Goal: Ask a question

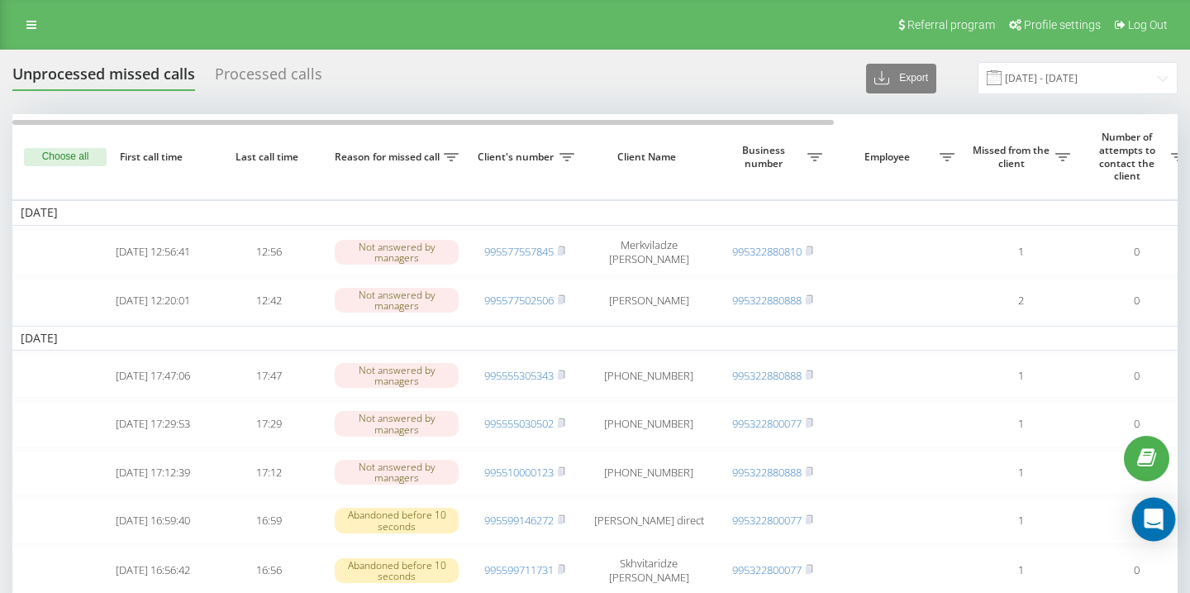
click at [1169, 520] on div "Open Intercom Messenger" at bounding box center [1155, 520] width 44 height 44
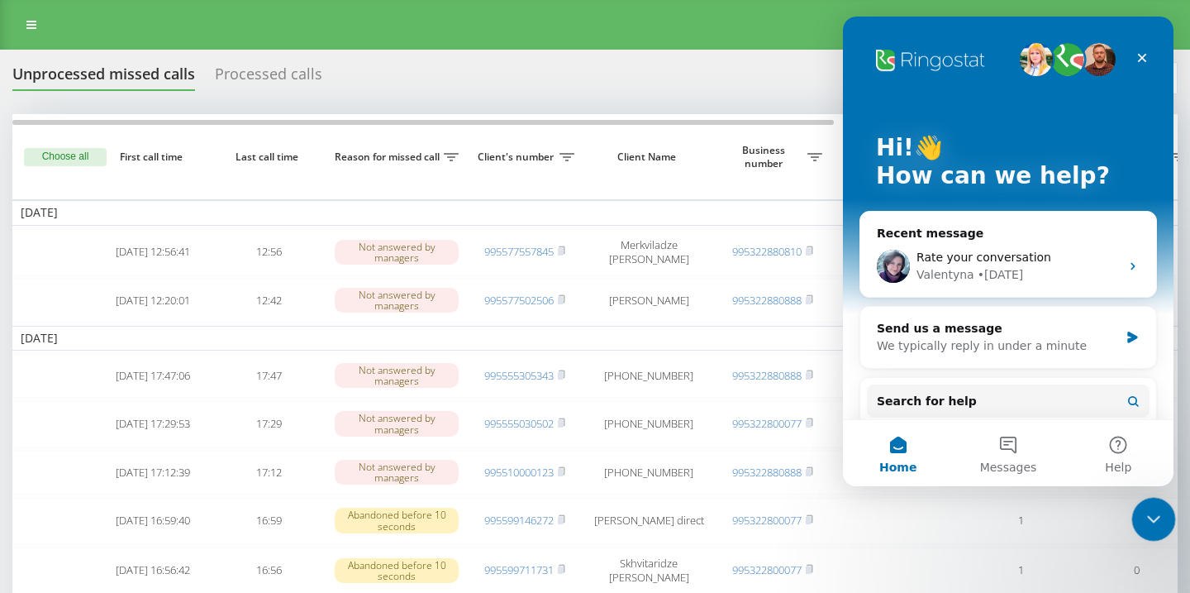
drag, startPoint x: 1141, startPoint y: 509, endPoint x: 2268, endPoint y: 990, distance: 1225.9
click at [1137, 507] on div "Close Intercom Messenger" at bounding box center [1152, 517] width 40 height 40
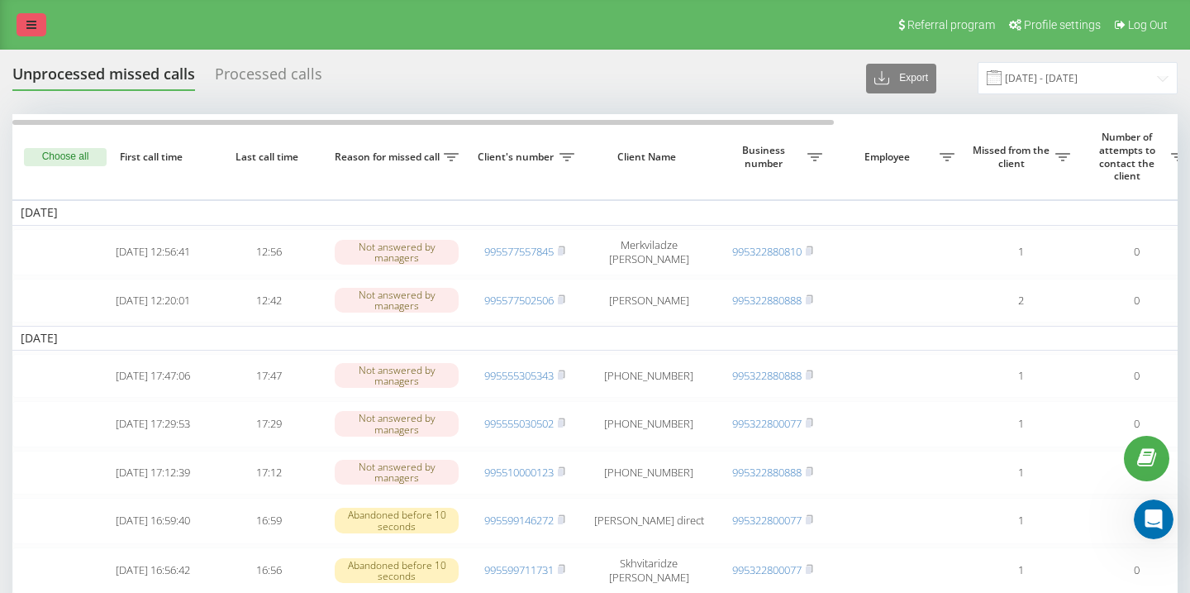
click at [33, 26] on icon at bounding box center [31, 25] width 10 height 12
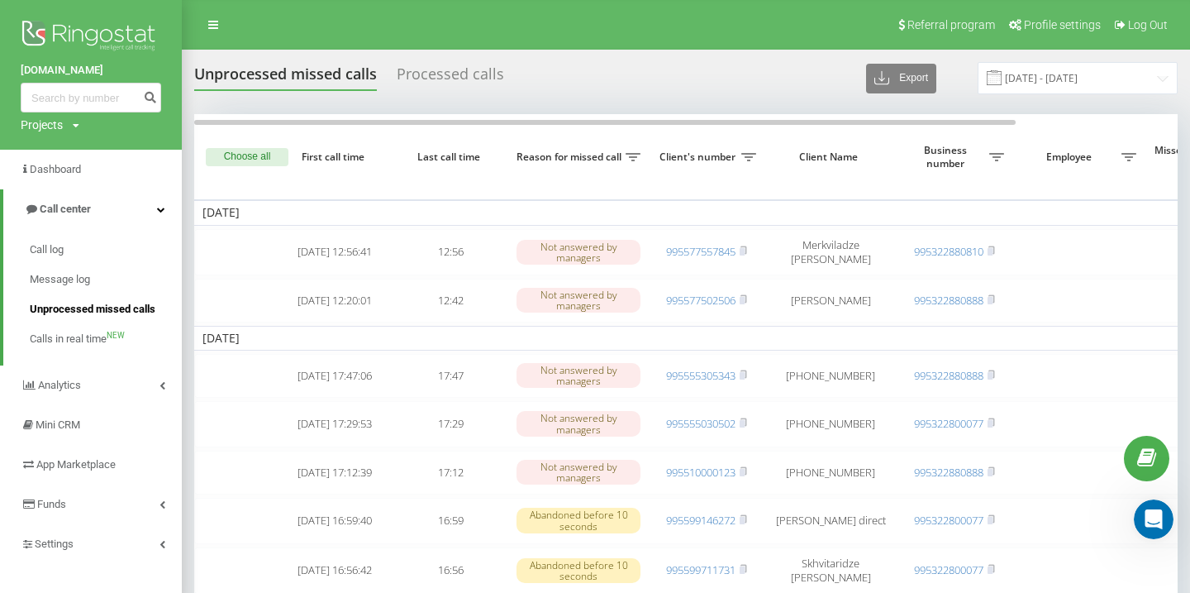
click at [80, 306] on span "Unprocessed missed calls" at bounding box center [93, 309] width 126 height 17
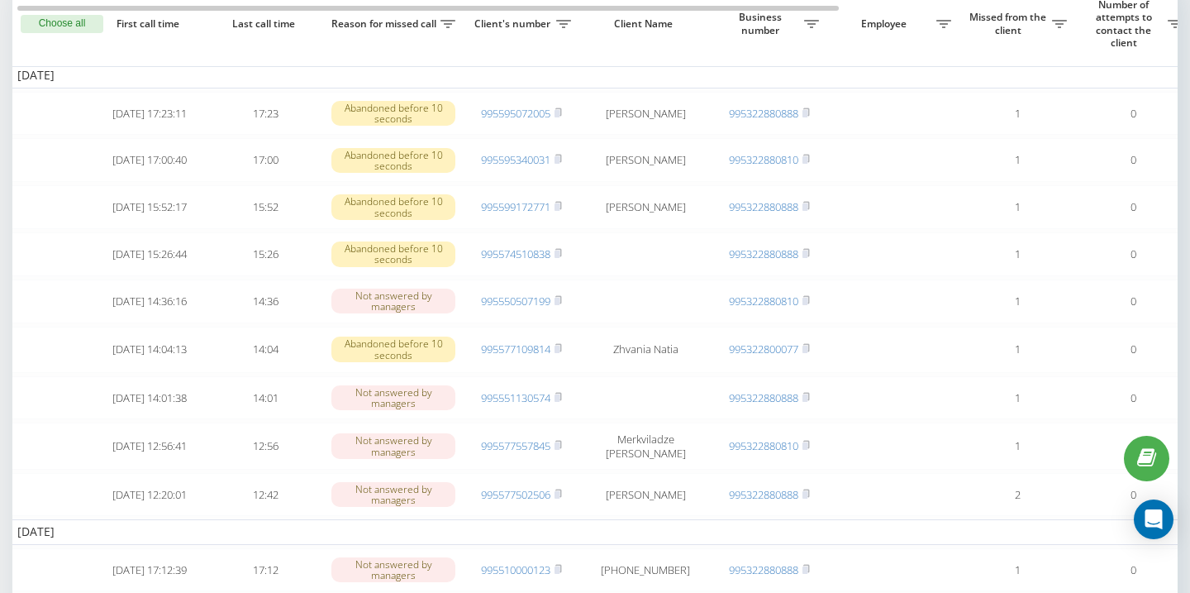
scroll to position [0, 5]
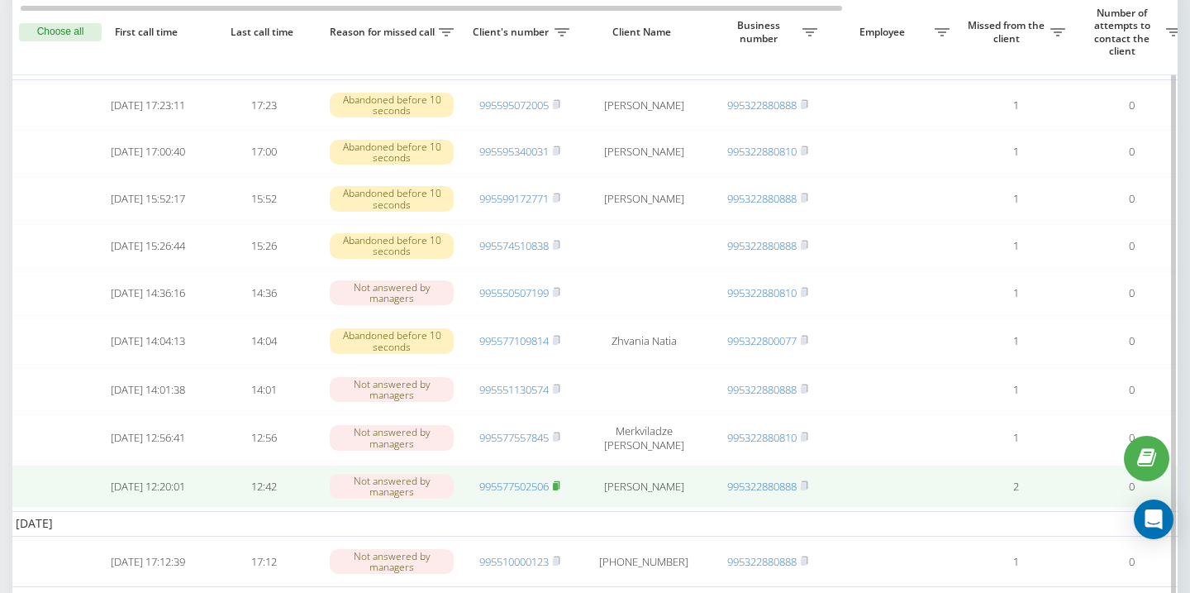
click at [558, 490] on rect at bounding box center [555, 486] width 5 height 7
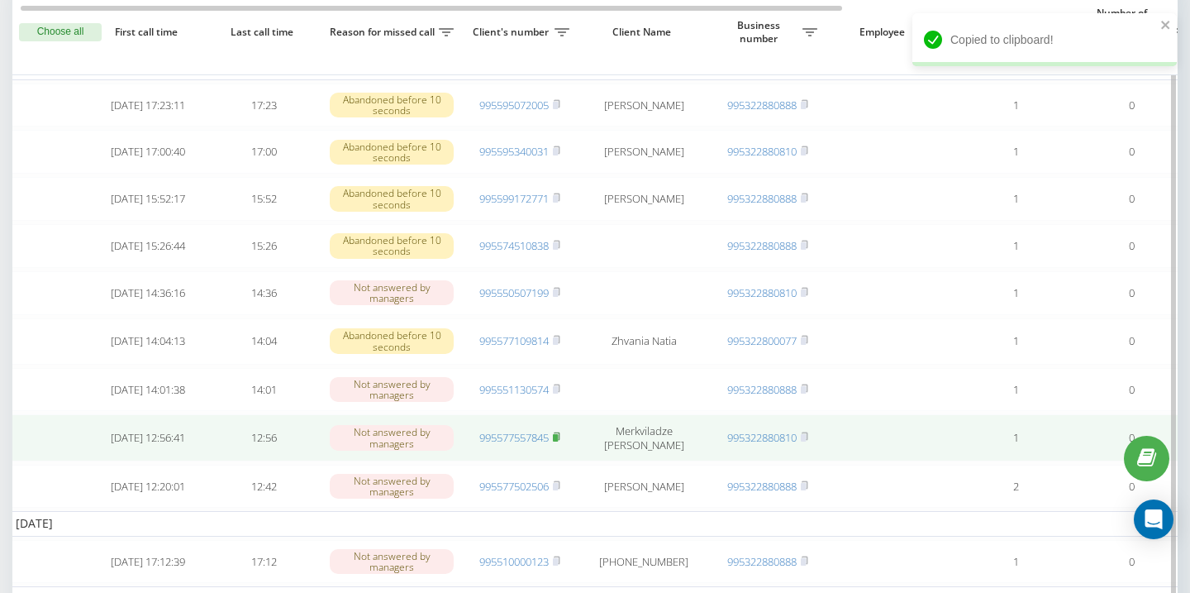
click at [560, 440] on icon at bounding box center [557, 435] width 6 height 7
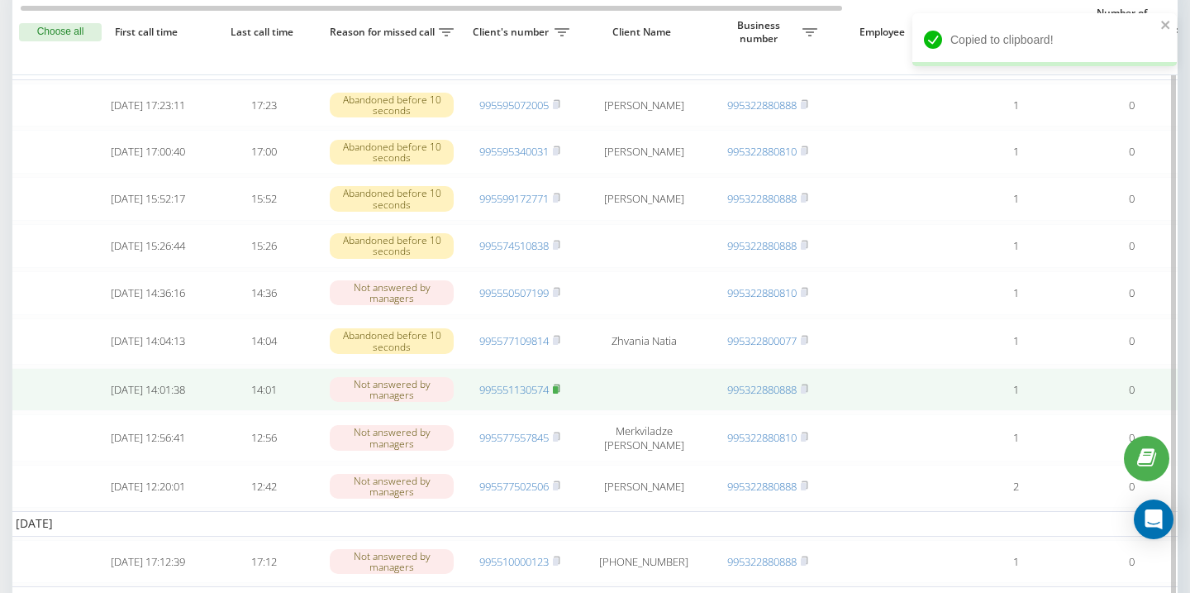
click at [560, 393] on icon at bounding box center [556, 389] width 7 height 10
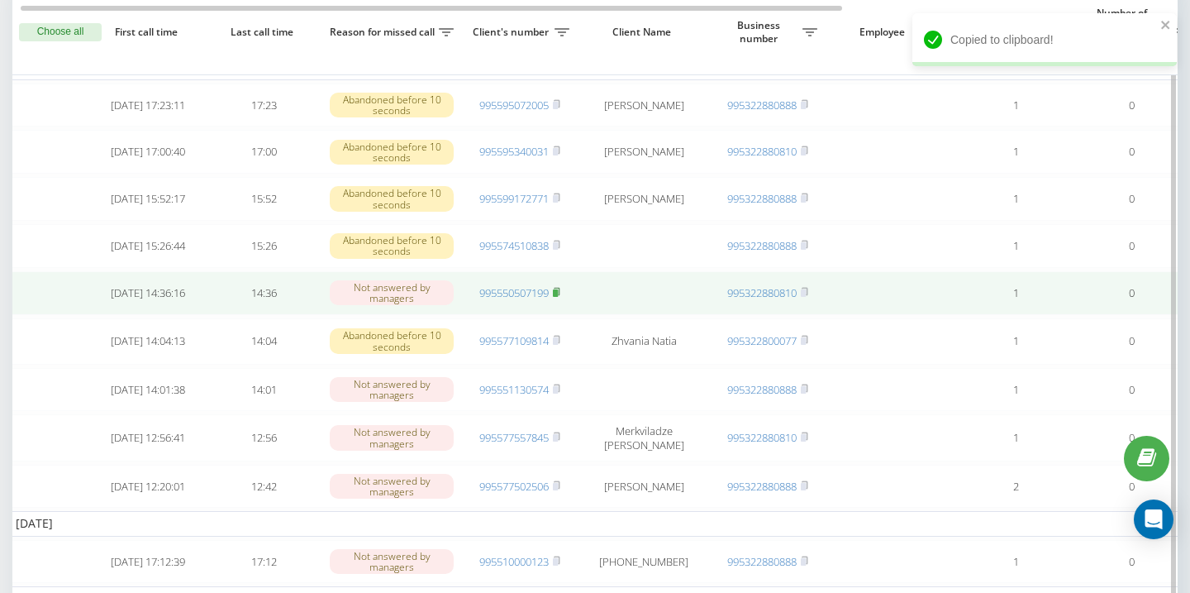
click at [560, 297] on icon at bounding box center [556, 292] width 7 height 10
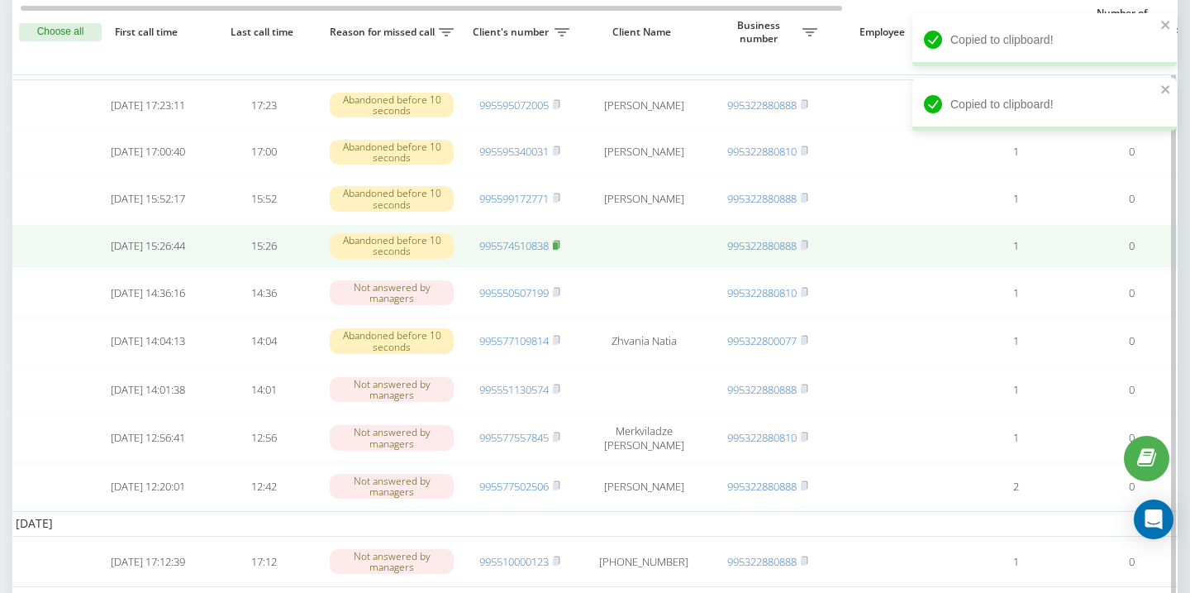
click at [558, 250] on rect at bounding box center [555, 245] width 5 height 7
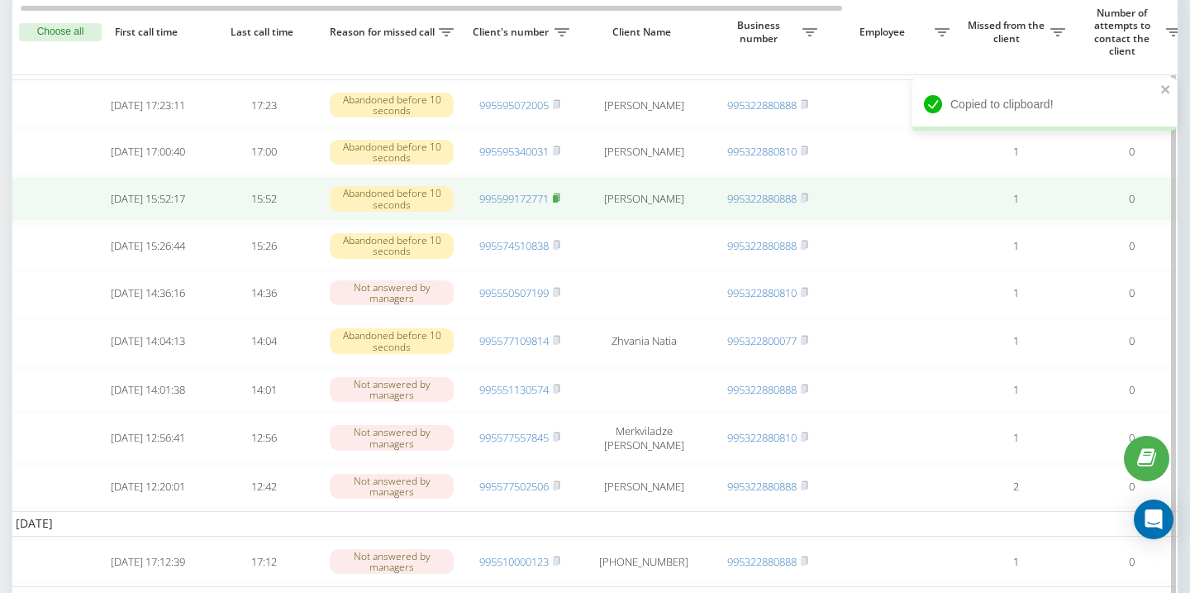
click at [560, 201] on icon at bounding box center [557, 196] width 6 height 7
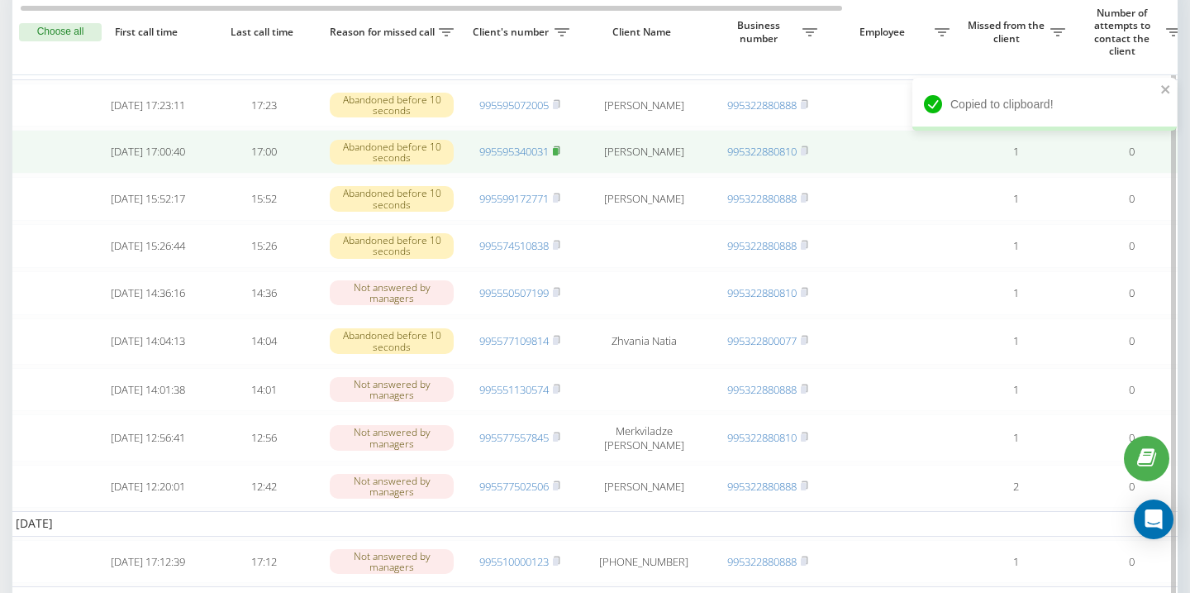
click at [558, 155] on rect at bounding box center [555, 151] width 5 height 7
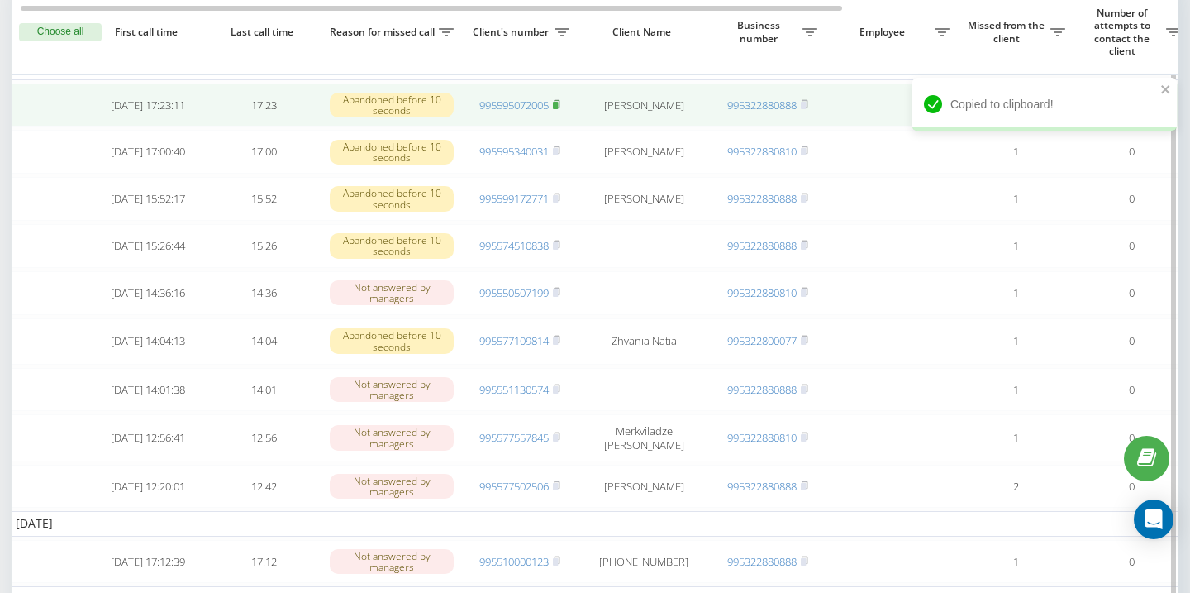
click at [560, 107] on icon at bounding box center [556, 104] width 7 height 10
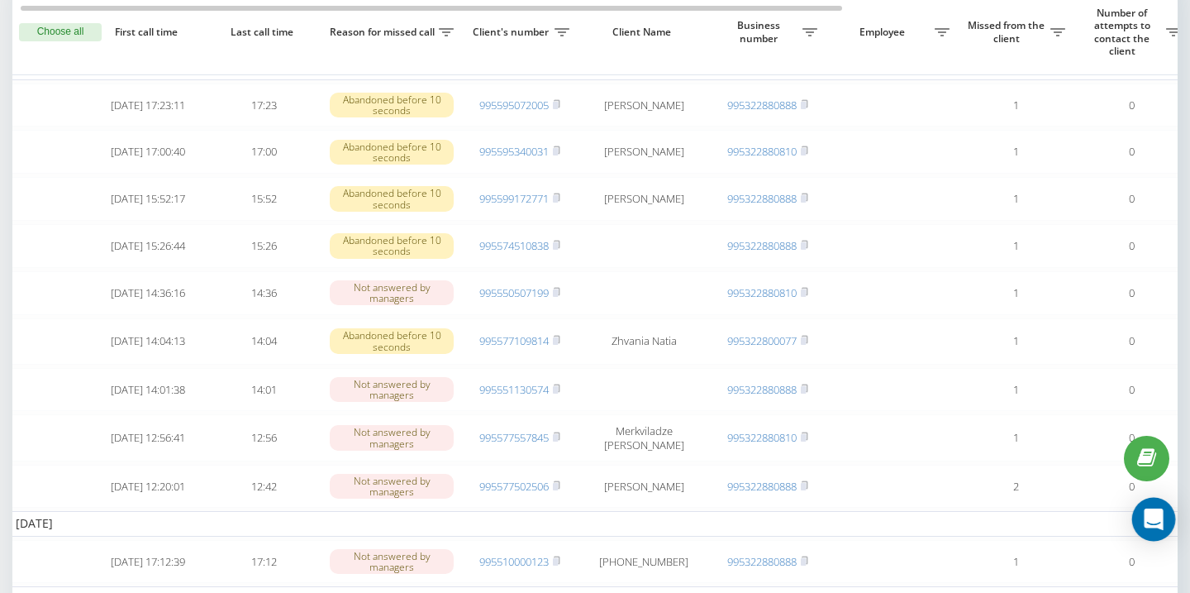
click at [1145, 517] on icon "Open Intercom Messenger" at bounding box center [1153, 518] width 21 height 21
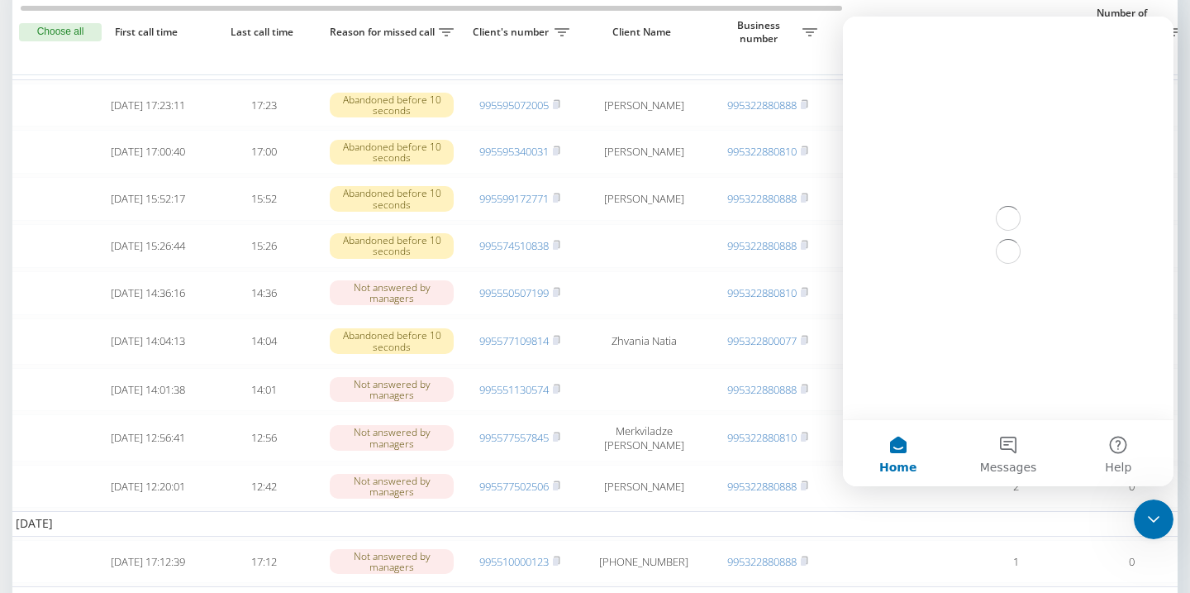
scroll to position [0, 0]
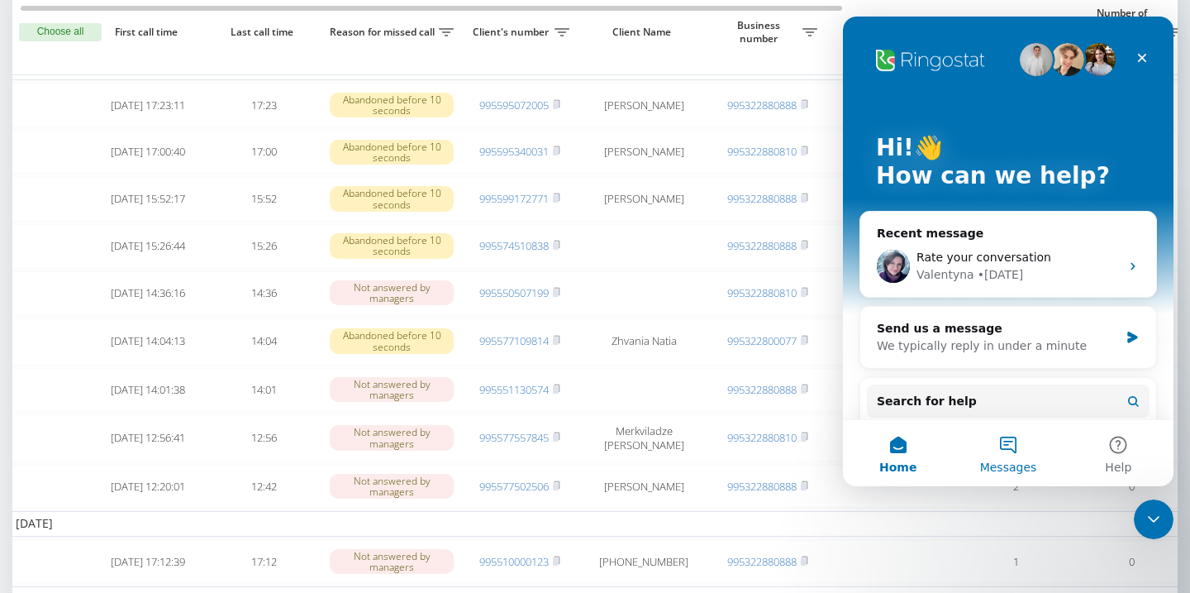
click at [1001, 447] on button "Messages" at bounding box center [1008, 453] width 110 height 66
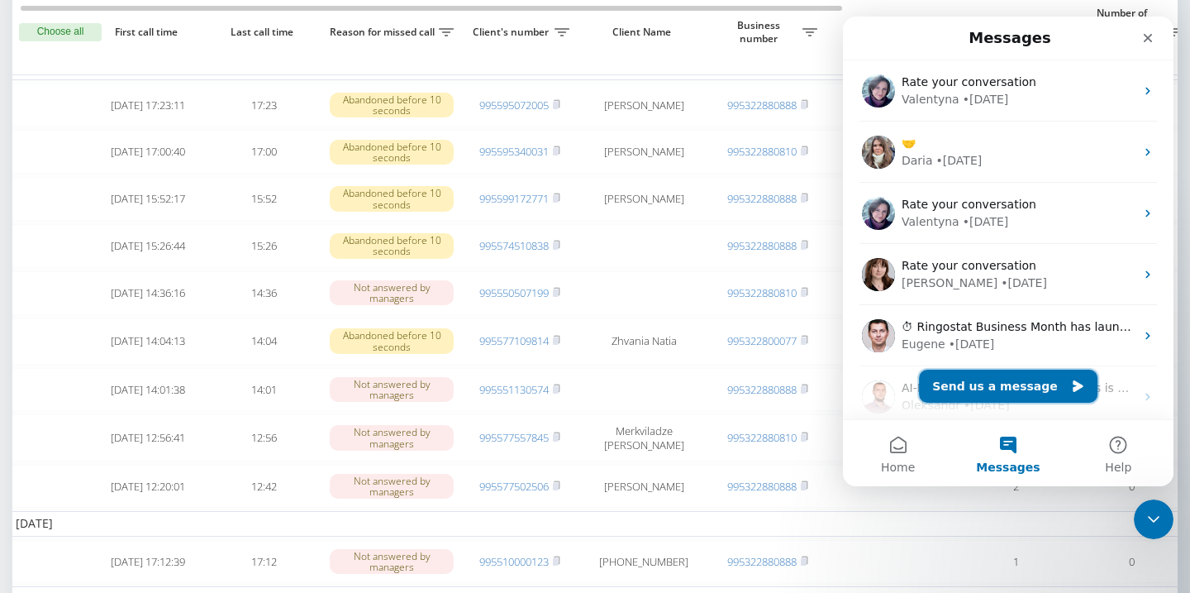
click at [1003, 391] on button "Send us a message" at bounding box center [1008, 386] width 179 height 33
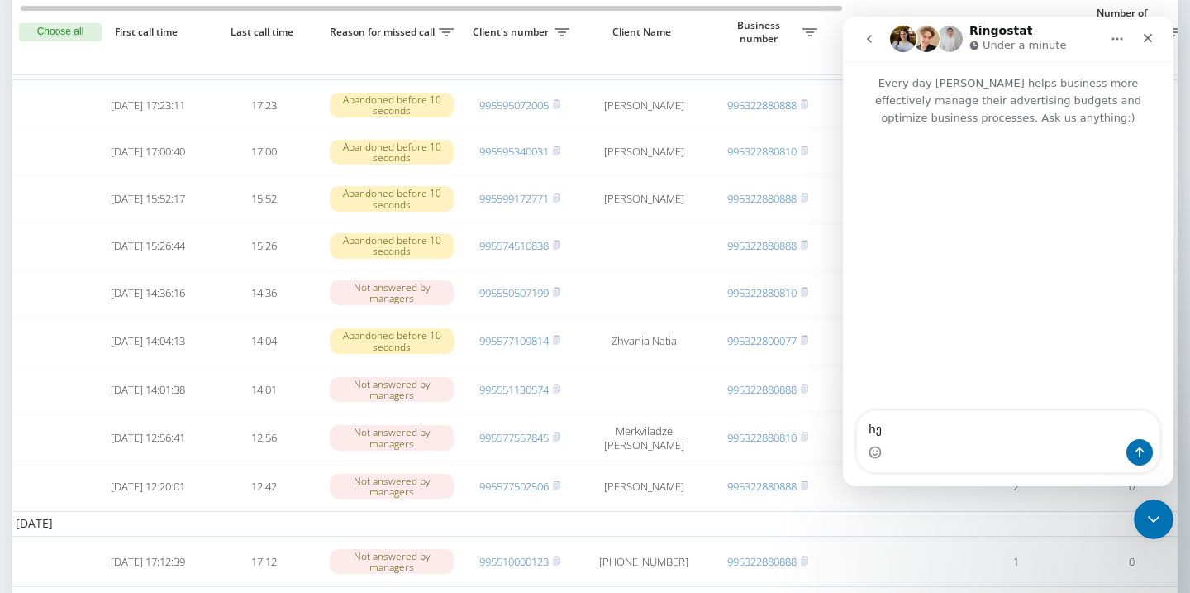
type textarea "h"
type textarea "g"
type textarea "Hello"
type textarea "i"
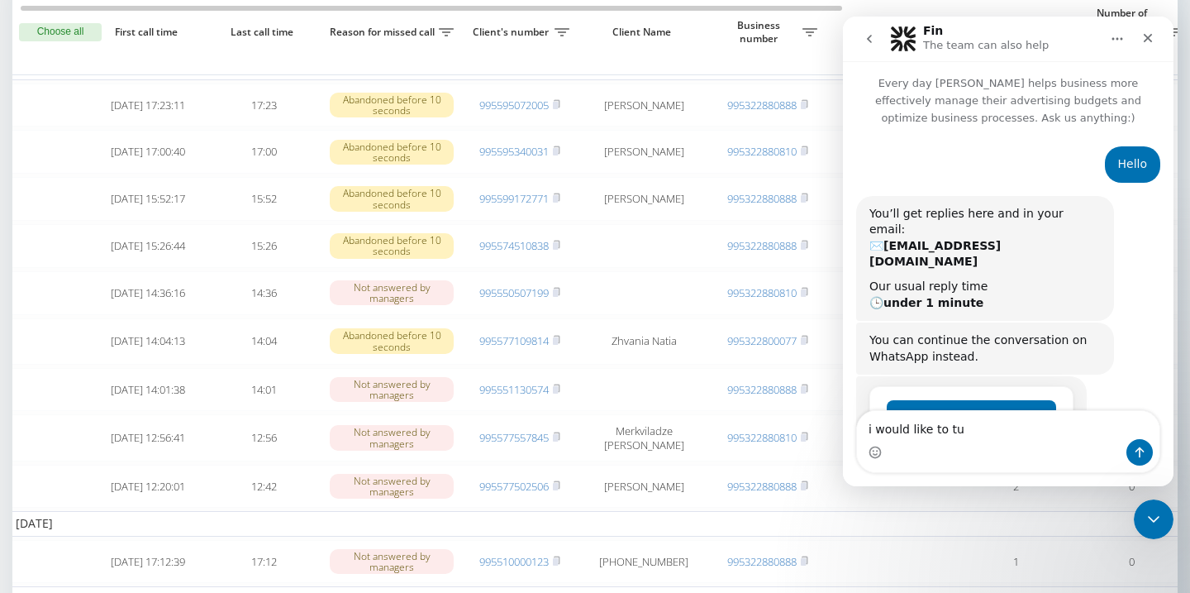
scroll to position [47, 0]
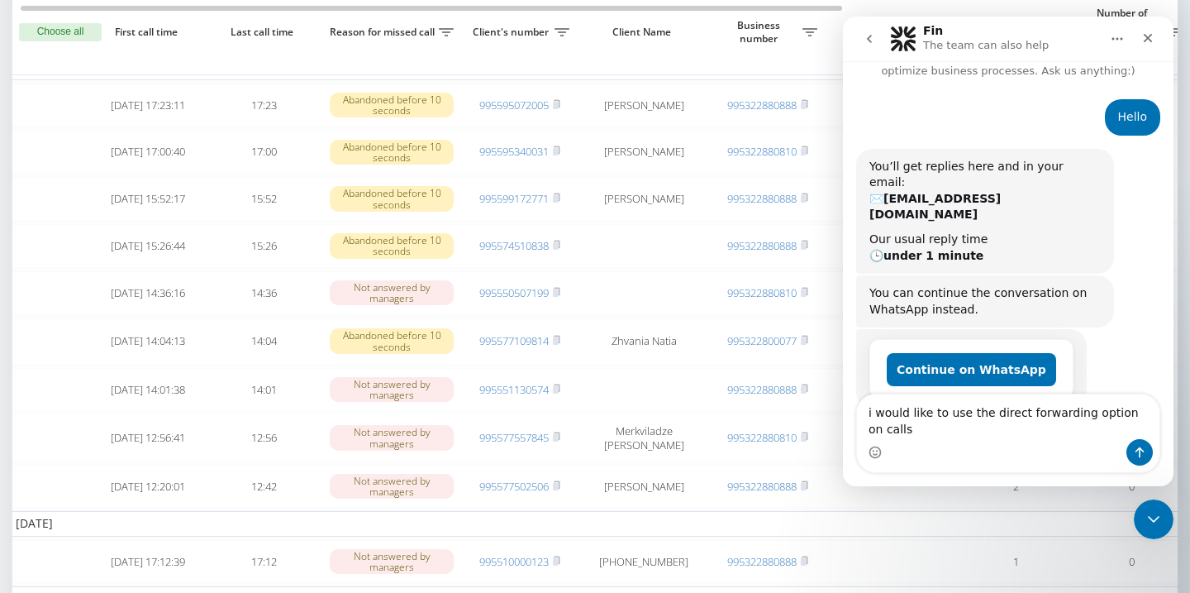
type textarea "i would like to use the direct forwarding option on calls"
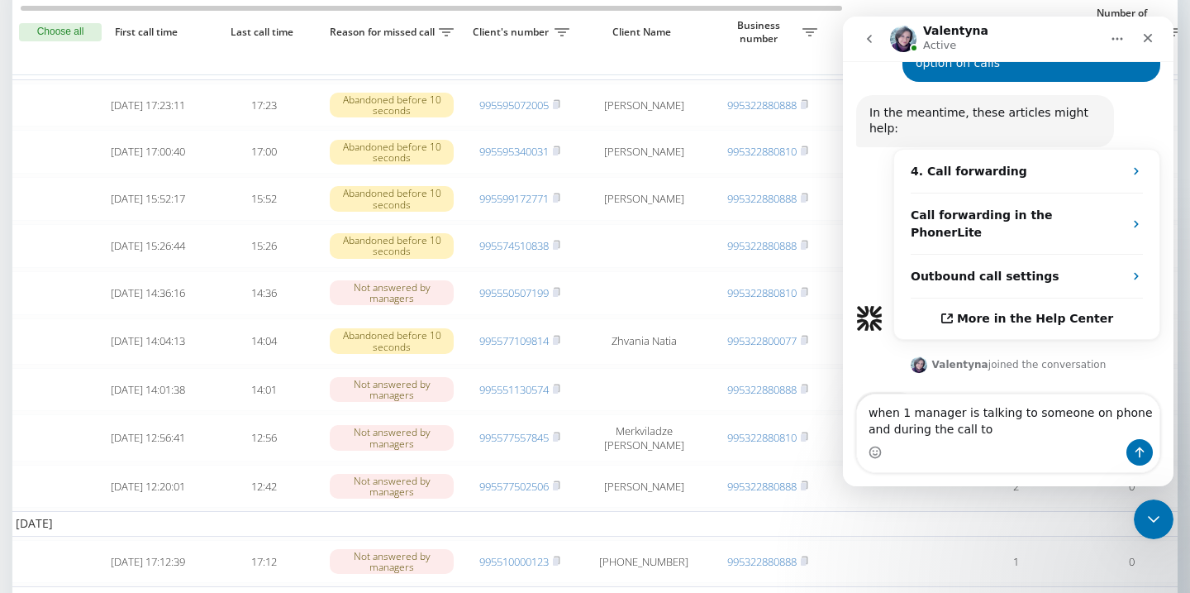
scroll to position [441, 0]
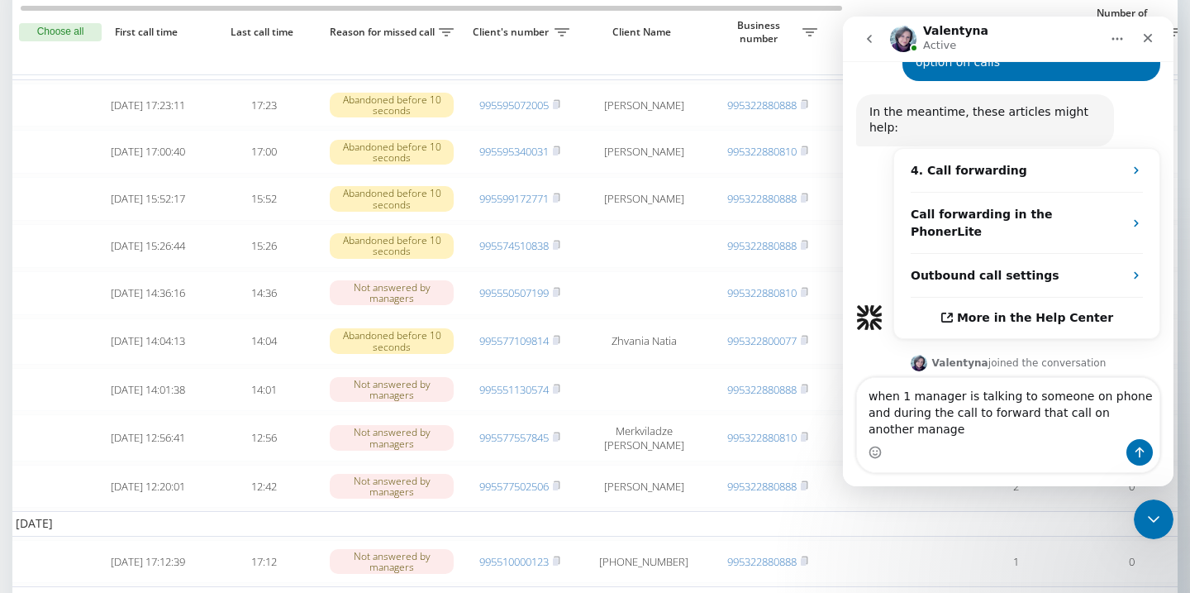
type textarea "when 1 manager is talking to someone on phone and during the call to forward th…"
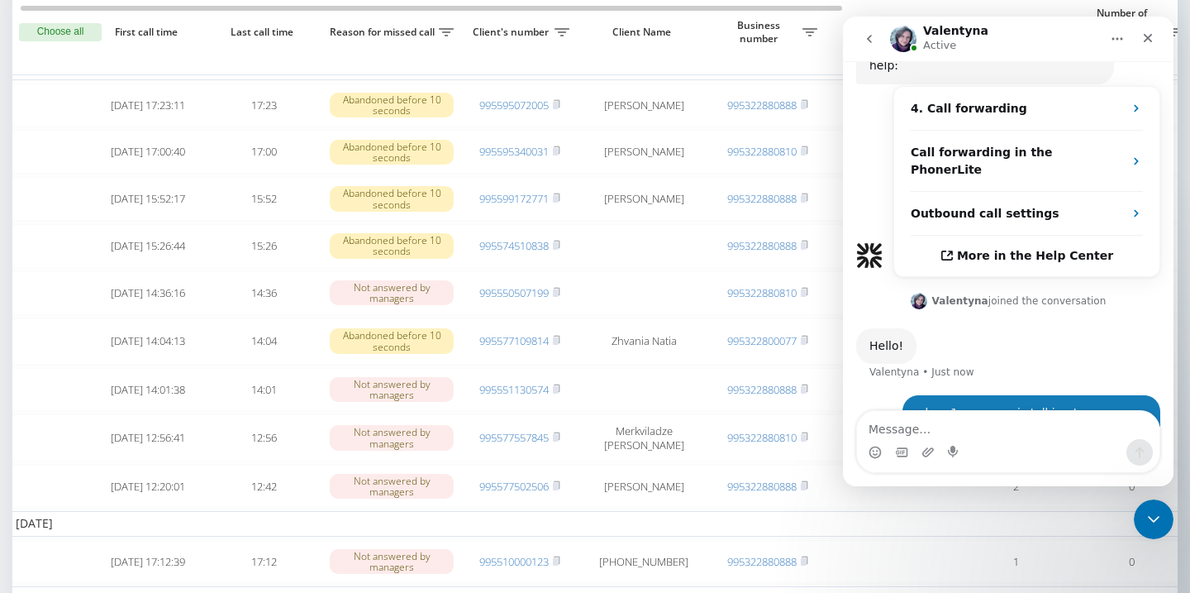
scroll to position [506, 0]
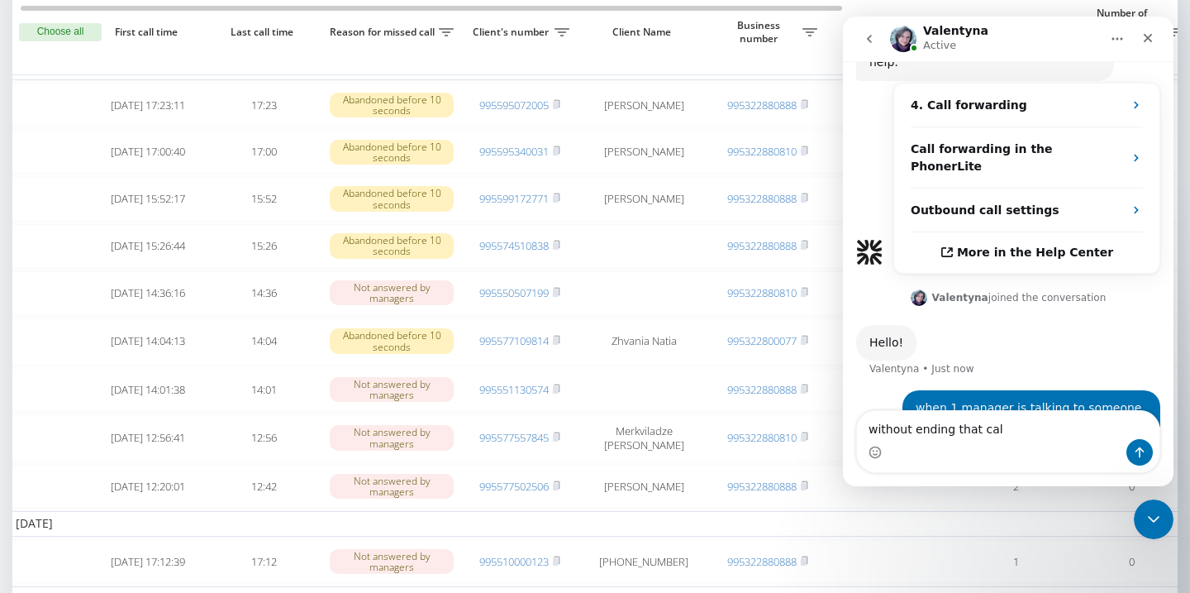
type textarea "without ending that call"
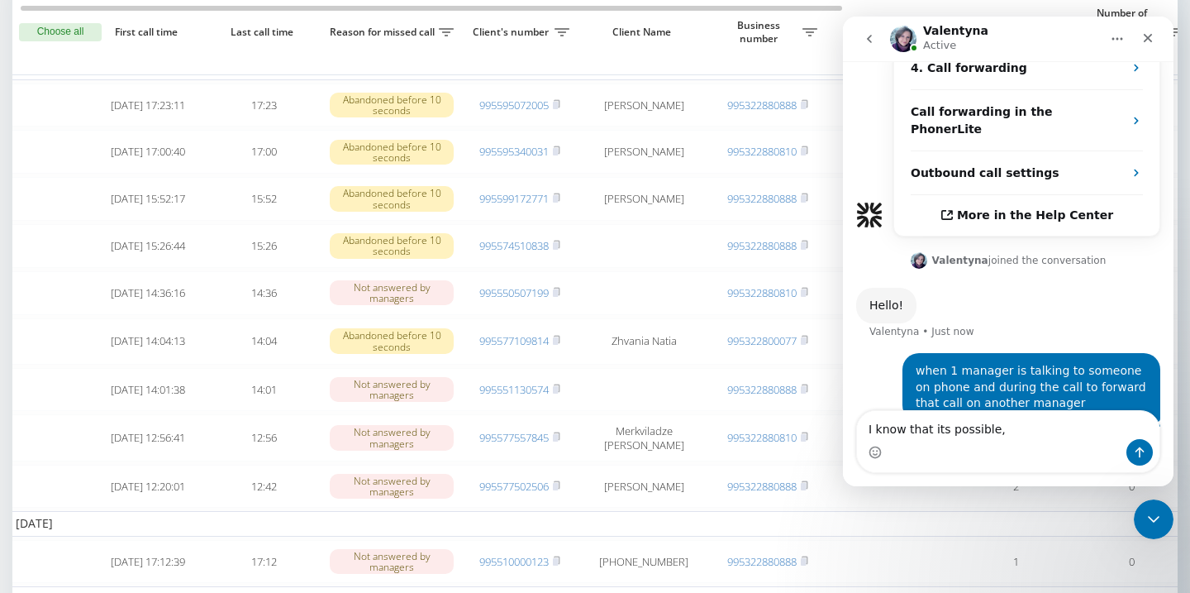
scroll to position [607, 0]
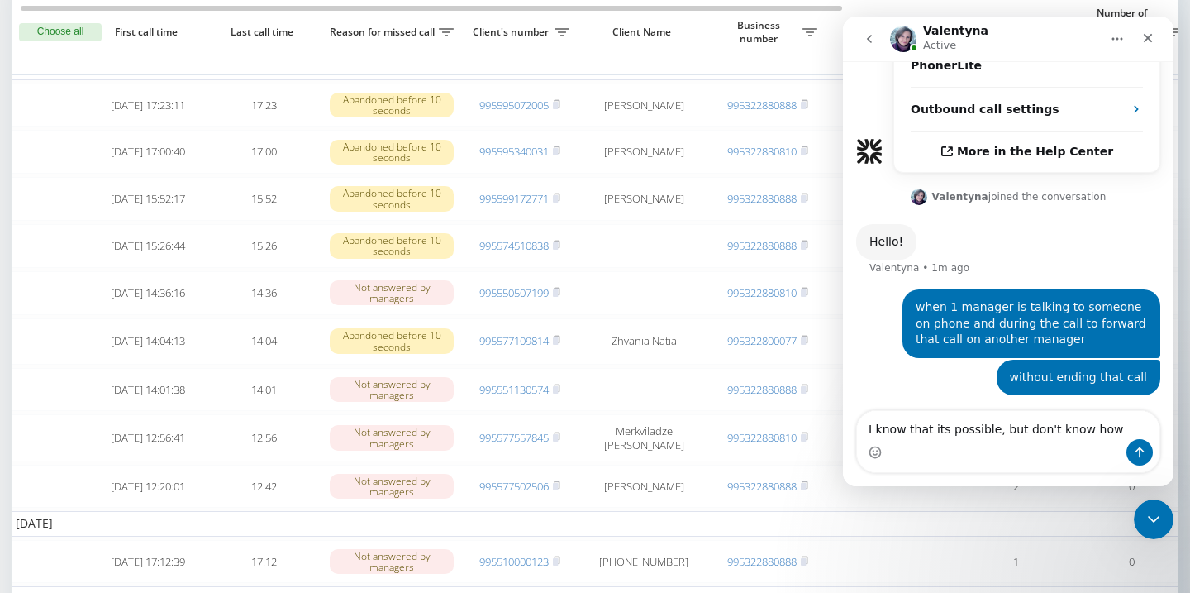
type textarea "I know that its possible, but don't know how )"
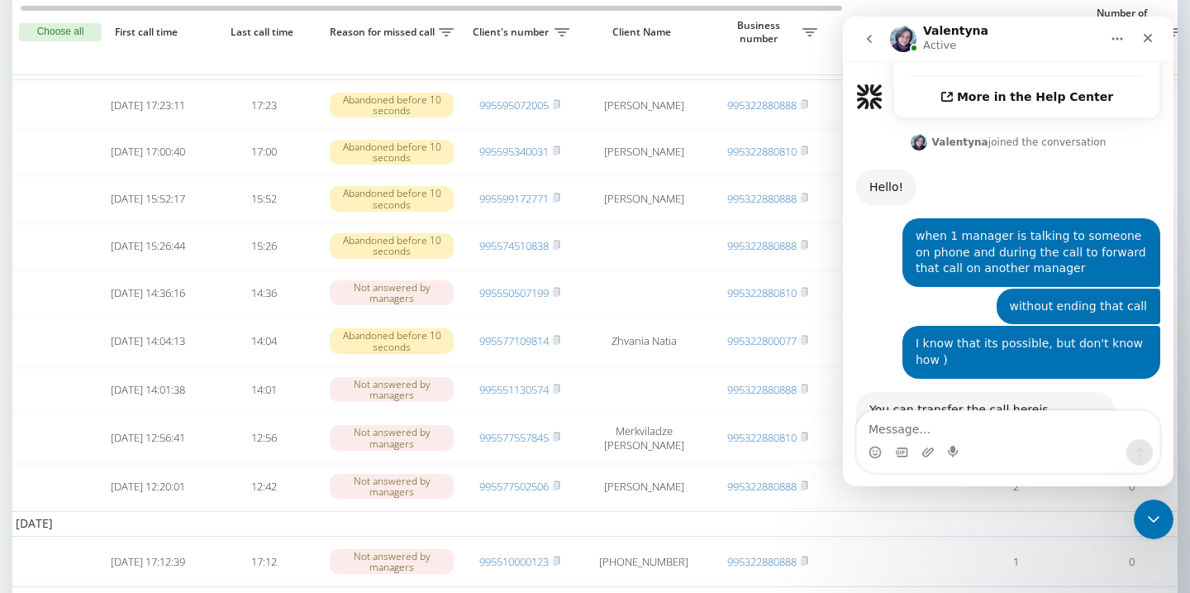
scroll to position [663, 0]
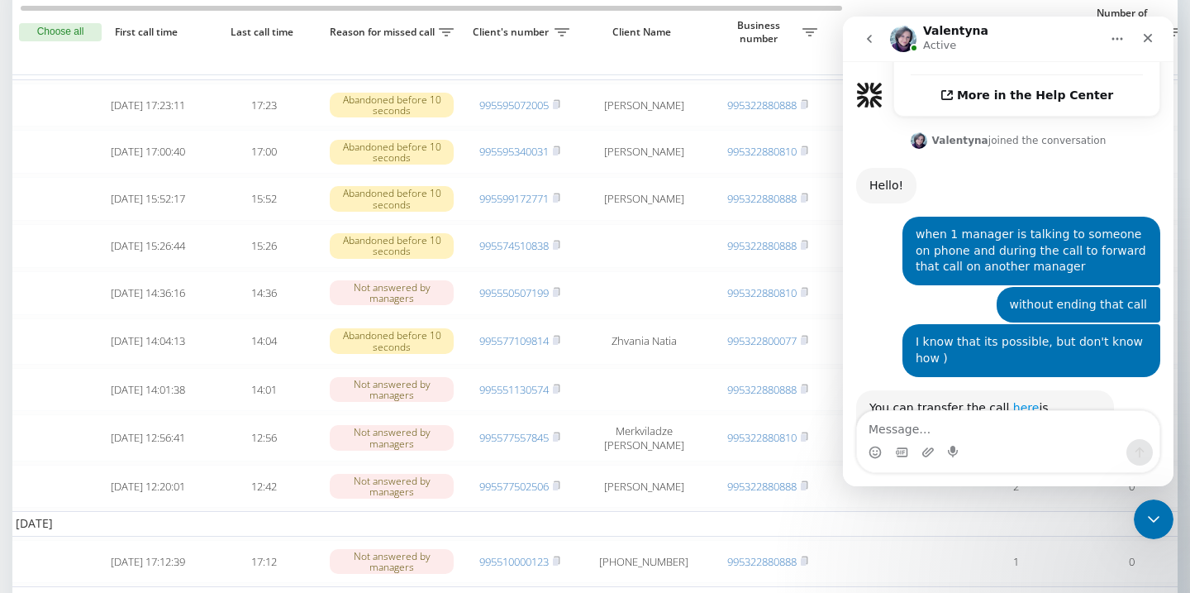
click at [1013, 401] on link "here" at bounding box center [1026, 407] width 26 height 13
